Goal: Find contact information: Find contact information

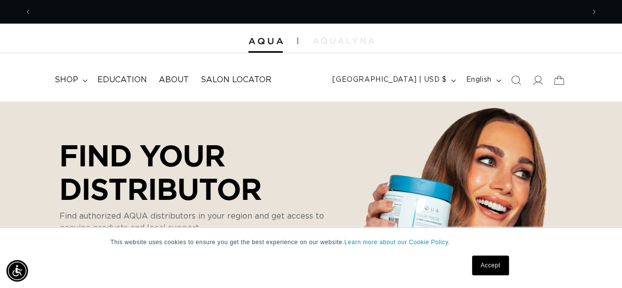
scroll to position [0, 1104]
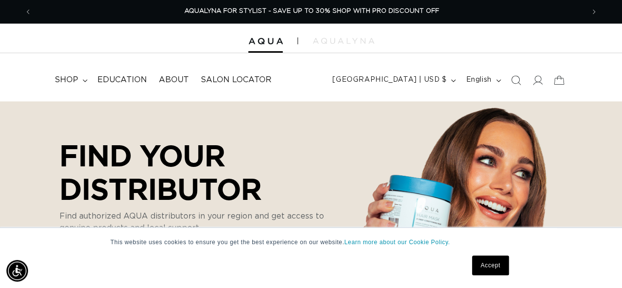
click at [487, 266] on link "Accept" at bounding box center [490, 265] width 36 height 20
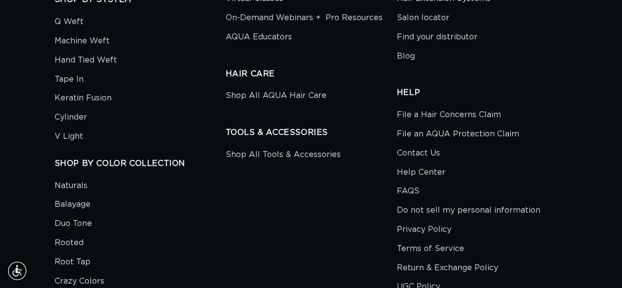
scroll to position [7820, 0]
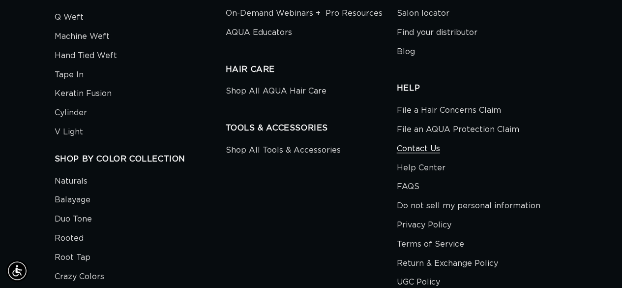
click at [416, 139] on link "Contact Us" at bounding box center [418, 148] width 43 height 19
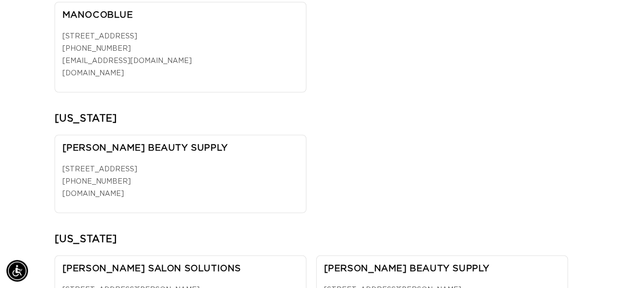
scroll to position [0, 1104]
drag, startPoint x: 175, startPoint y: 157, endPoint x: 63, endPoint y: 133, distance: 113.6
click at [63, 135] on div "[PERSON_NAME] BEAUTY SUPPLY [STREET_ADDRESS] [PHONE_NUMBER] [DOMAIN_NAME]" at bounding box center [181, 174] width 252 height 78
click at [370, 135] on div at bounding box center [312, 174] width 514 height 78
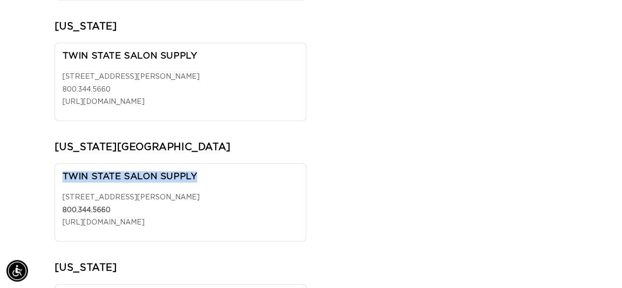
scroll to position [0, 552]
drag, startPoint x: 204, startPoint y: 170, endPoint x: 61, endPoint y: 172, distance: 142.6
click at [61, 172] on div "TWIN STATE SALON SUPPLY [STREET_ADDRESS][PERSON_NAME] 800.344.5660 [URL][DOMAIN…" at bounding box center [181, 202] width 252 height 78
copy h3 "TWIN STATE SALON SUPPLY"
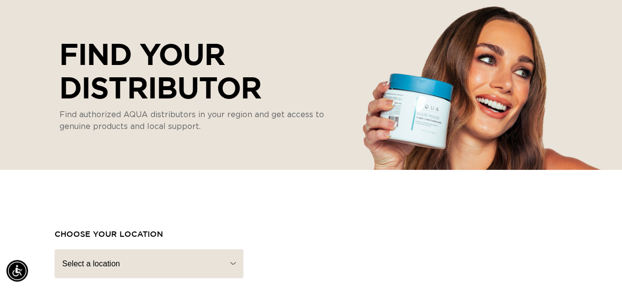
scroll to position [0, 0]
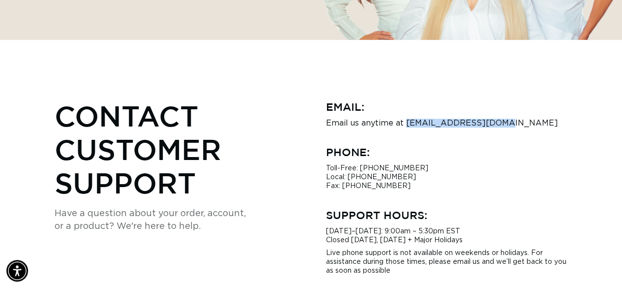
scroll to position [0, 1104]
drag, startPoint x: 404, startPoint y: 122, endPoint x: 511, endPoint y: 121, distance: 106.7
click at [511, 121] on p "Email us anytime at hi@aquahairextensions.com" at bounding box center [447, 123] width 242 height 9
copy p "[EMAIL_ADDRESS][DOMAIN_NAME]"
click at [177, 261] on div "Contact Customer Support Have a question about your order, account, or a produc…" at bounding box center [176, 187] width 242 height 176
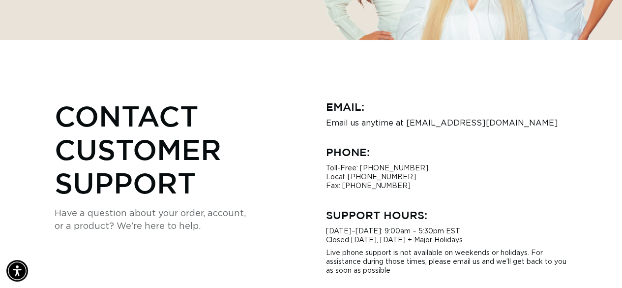
scroll to position [0, 0]
